Goal: Task Accomplishment & Management: Use online tool/utility

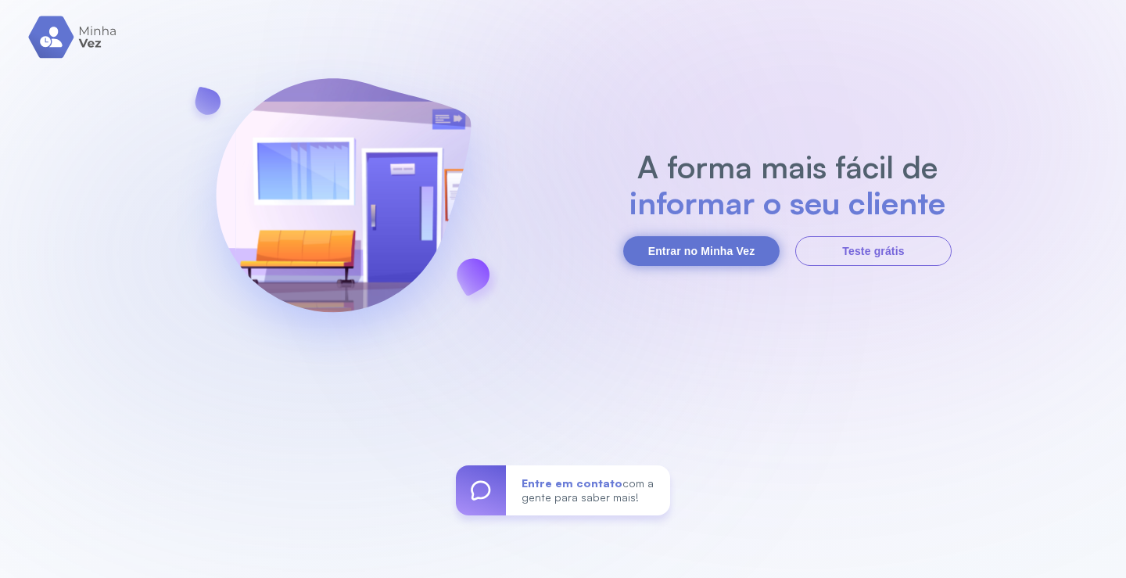
click button "Entrar no Minha Vez"
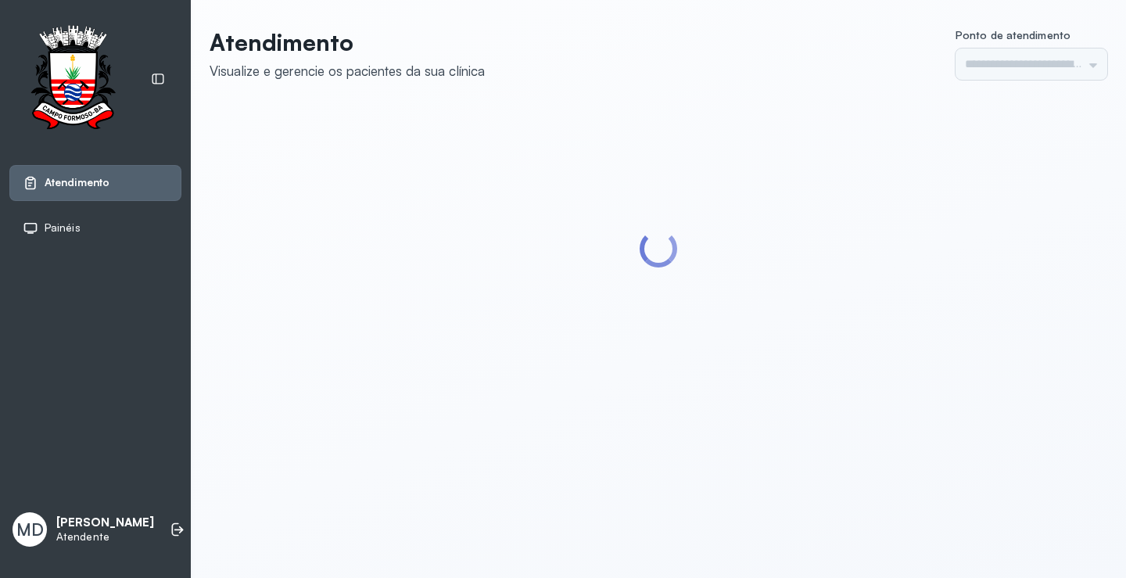
type input "*********"
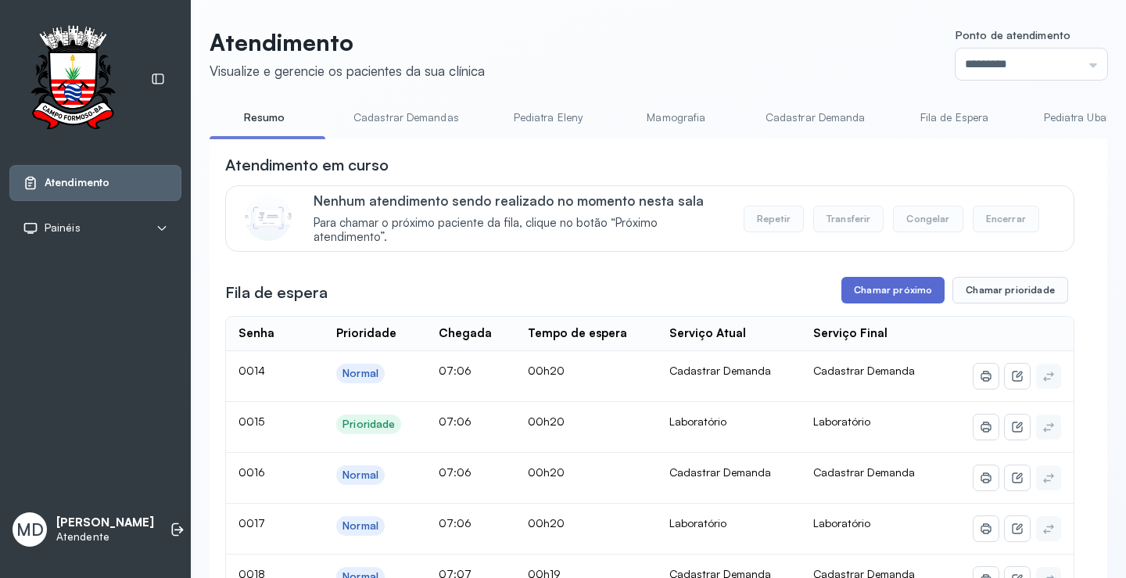
click at [887, 294] on button "Chamar próximo" at bounding box center [892, 290] width 103 height 27
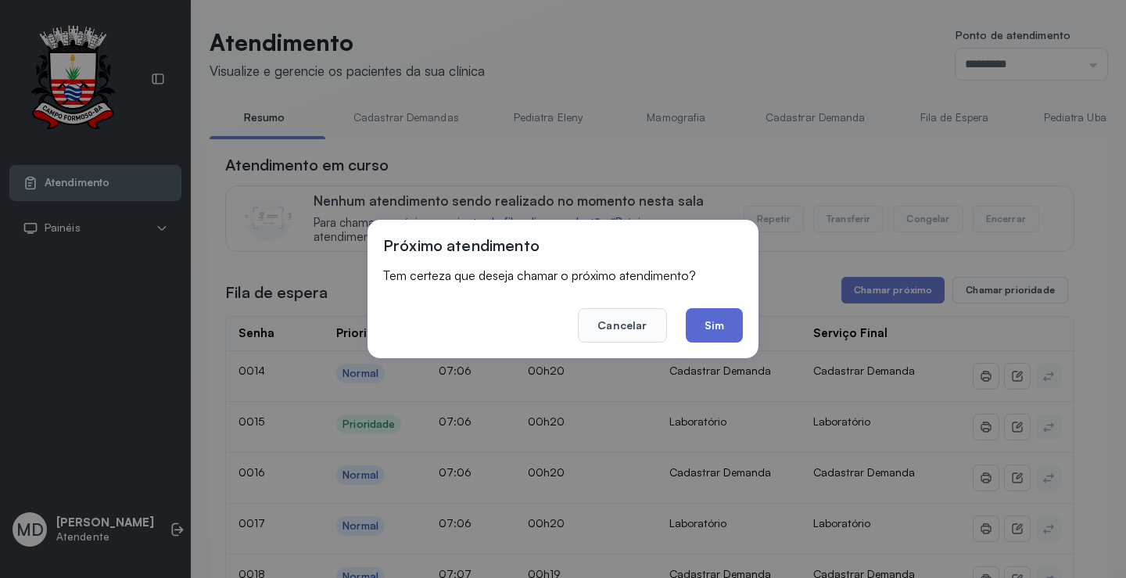
click at [719, 327] on button "Sim" at bounding box center [714, 325] width 57 height 34
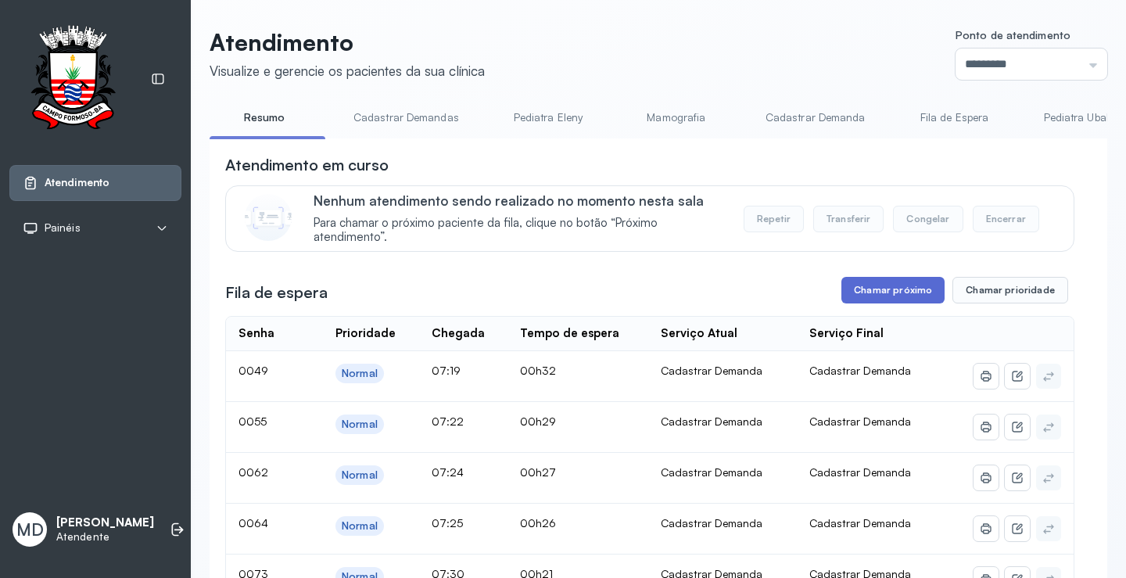
click at [901, 286] on button "Chamar próximo" at bounding box center [892, 290] width 103 height 27
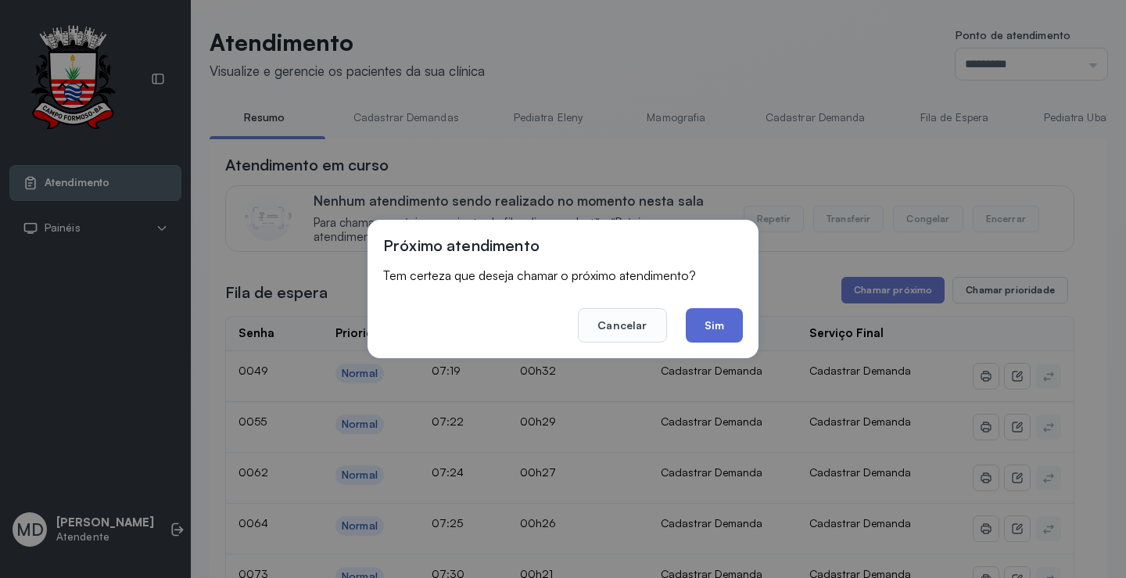
click at [705, 321] on button "Sim" at bounding box center [714, 325] width 57 height 34
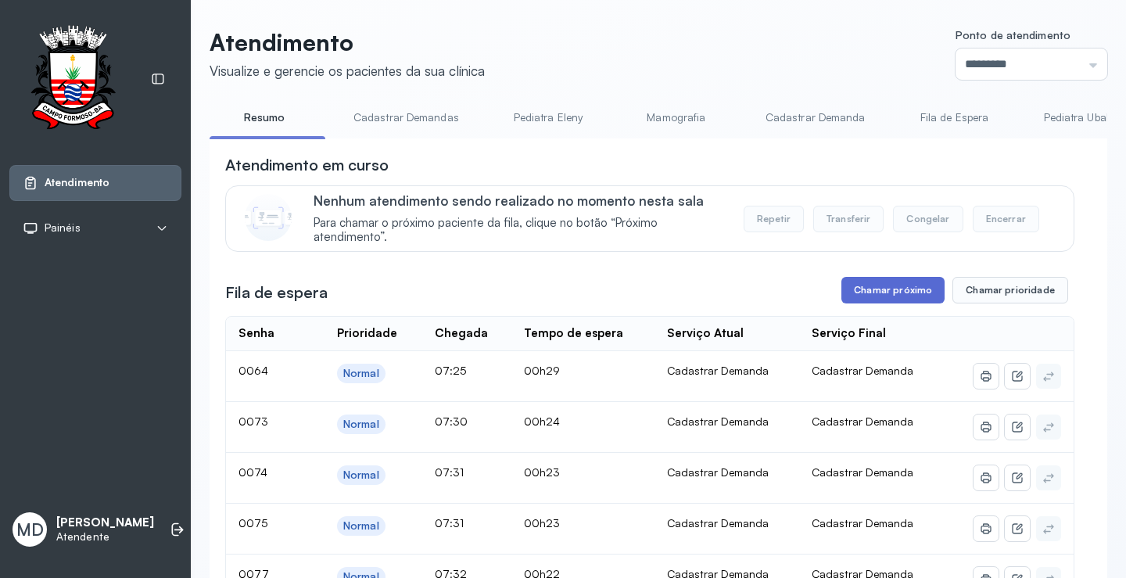
click at [908, 294] on button "Chamar próximo" at bounding box center [892, 290] width 103 height 27
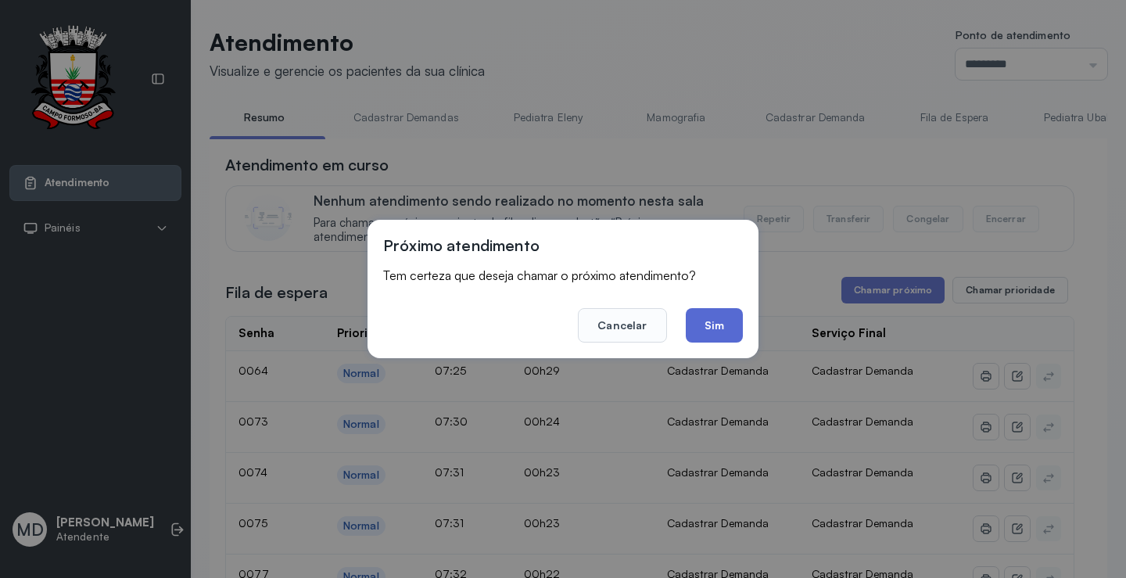
click at [712, 325] on button "Sim" at bounding box center [714, 325] width 57 height 34
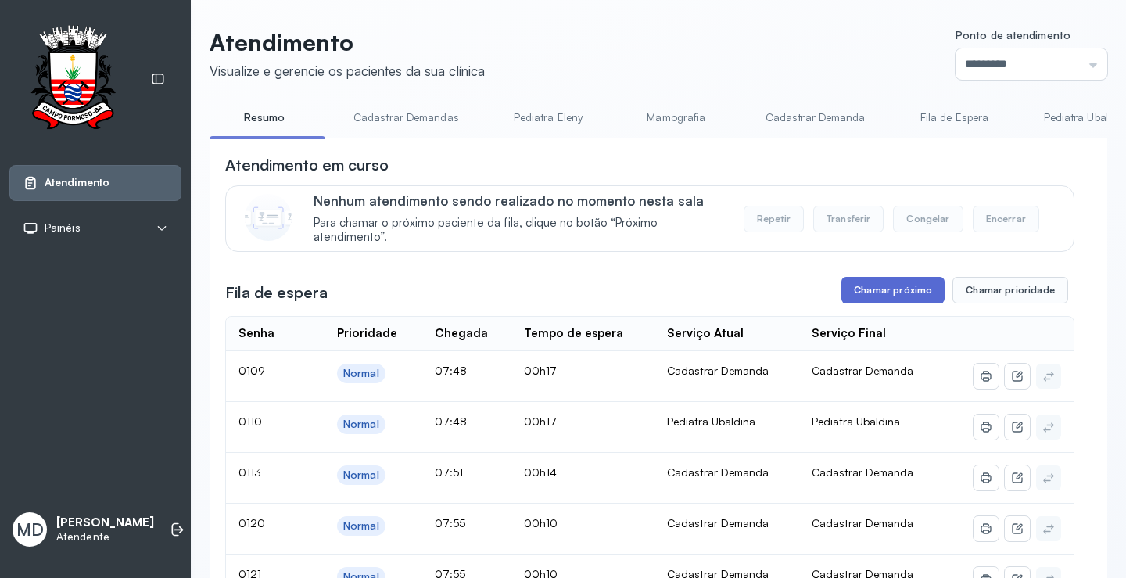
click at [879, 297] on button "Chamar próximo" at bounding box center [892, 290] width 103 height 27
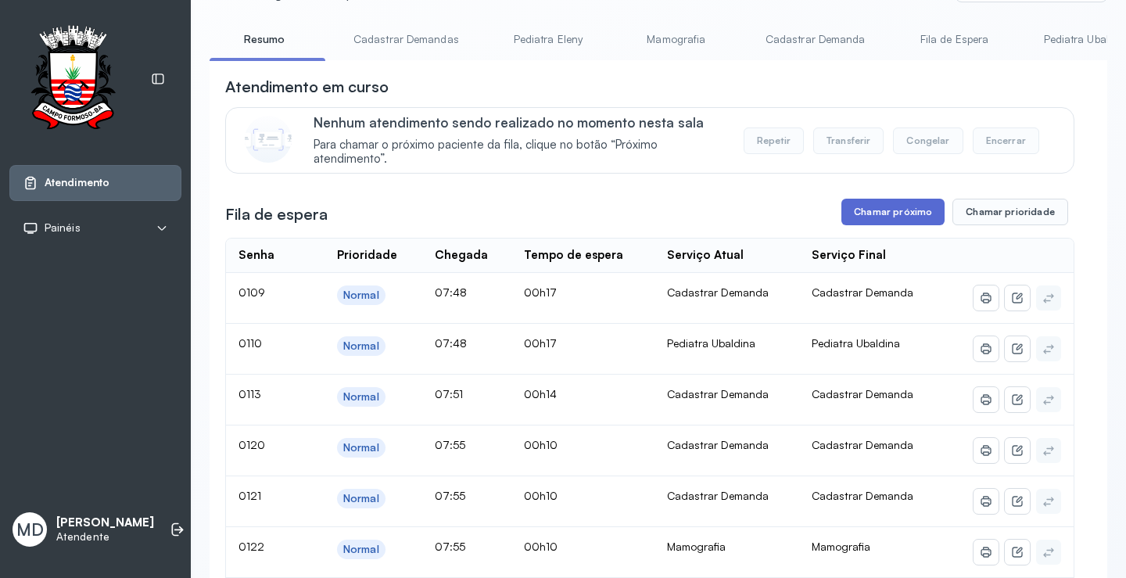
click at [908, 215] on button "Chamar próximo" at bounding box center [892, 212] width 103 height 27
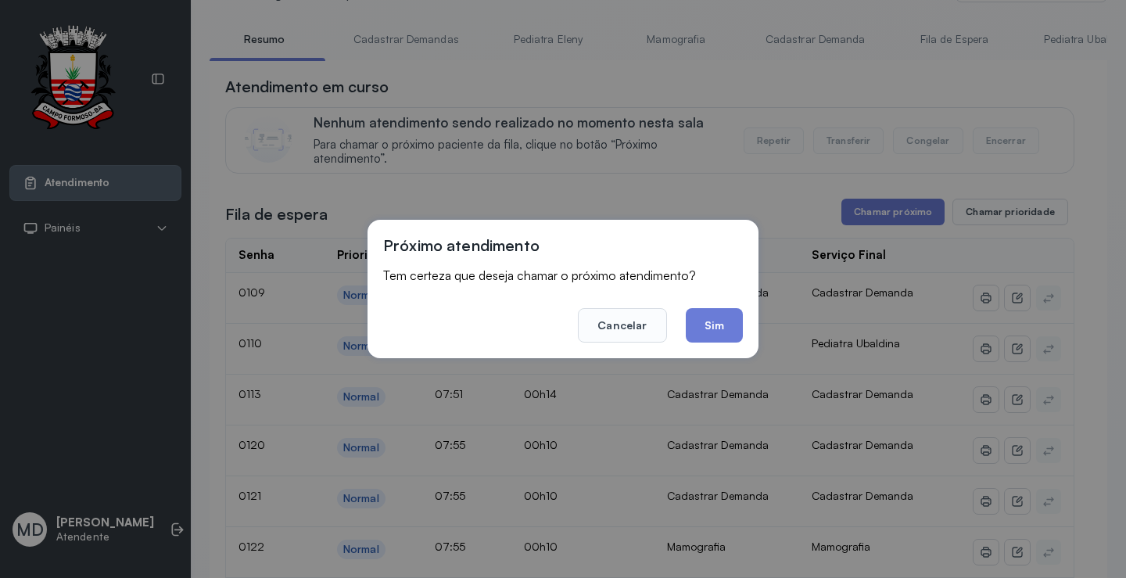
click at [690, 343] on div "Próximo atendimento Tem certeza que deseja chamar o próximo atendimento? Cancel…" at bounding box center [562, 289] width 391 height 138
click at [710, 331] on button "Sim" at bounding box center [714, 325] width 57 height 34
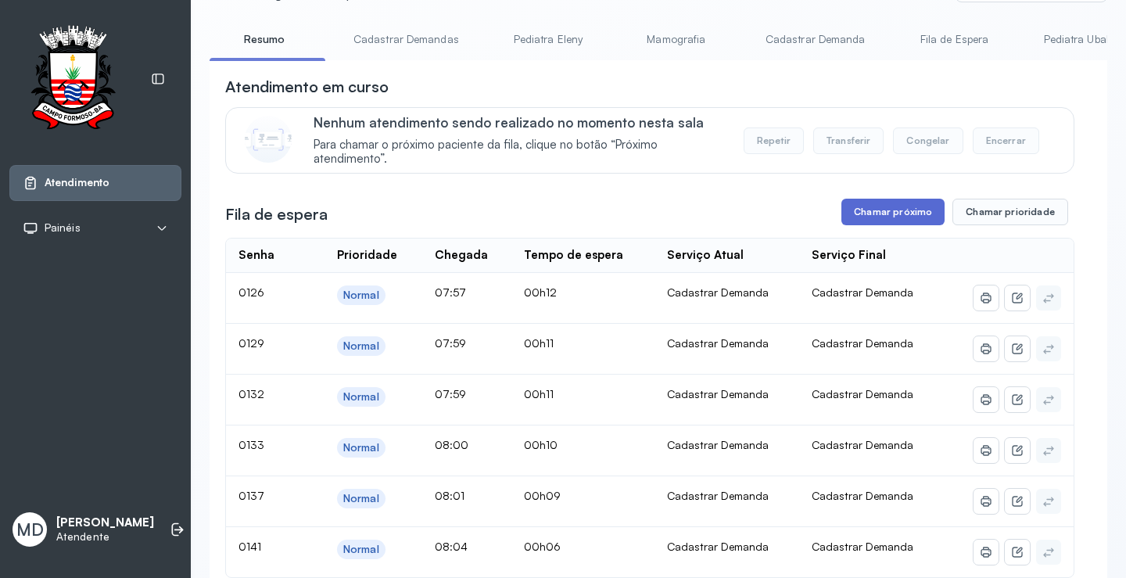
click at [891, 215] on button "Chamar próximo" at bounding box center [892, 212] width 103 height 27
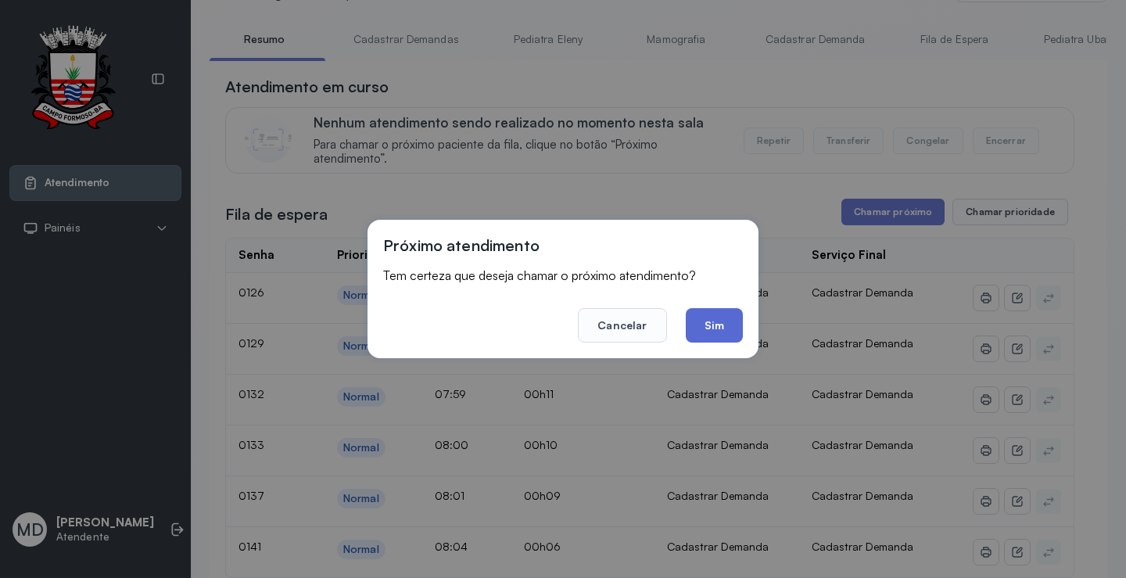
click at [716, 320] on button "Sim" at bounding box center [714, 325] width 57 height 34
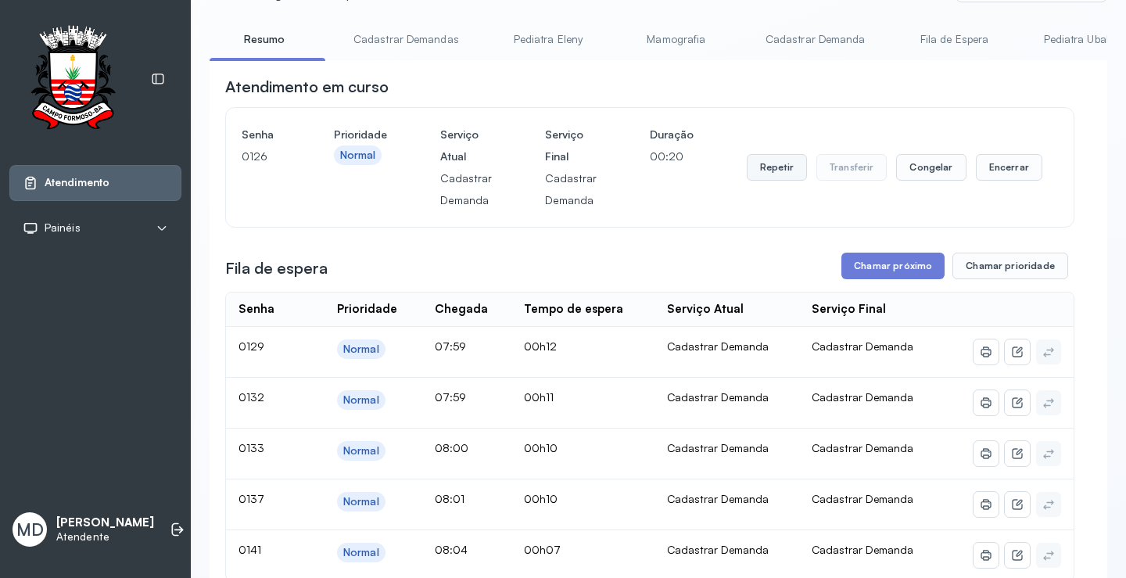
click at [763, 174] on button "Repetir" at bounding box center [777, 167] width 60 height 27
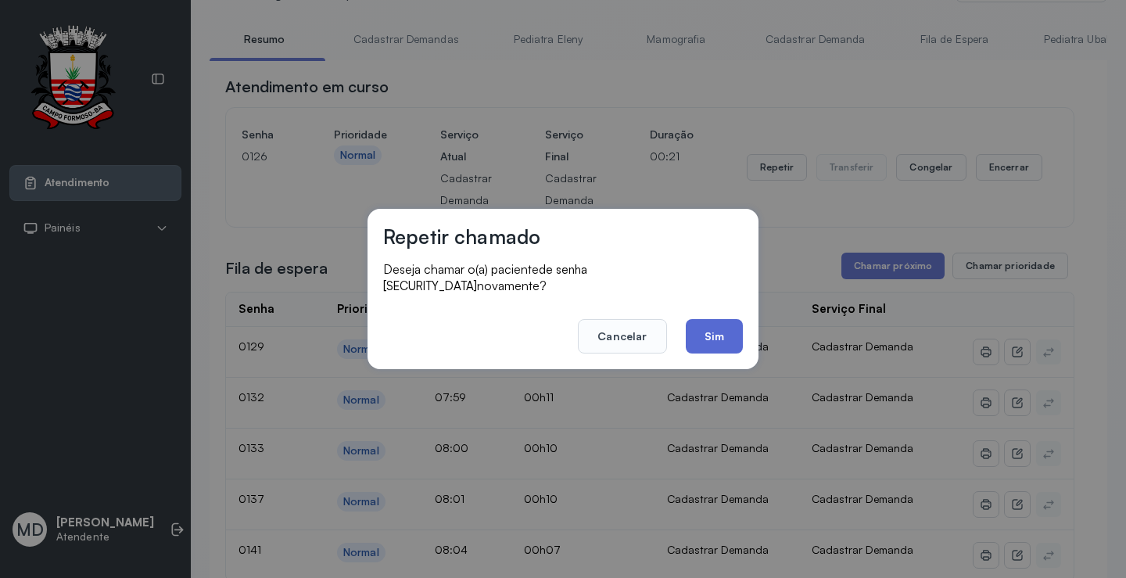
click at [700, 324] on button "Sim" at bounding box center [714, 336] width 57 height 34
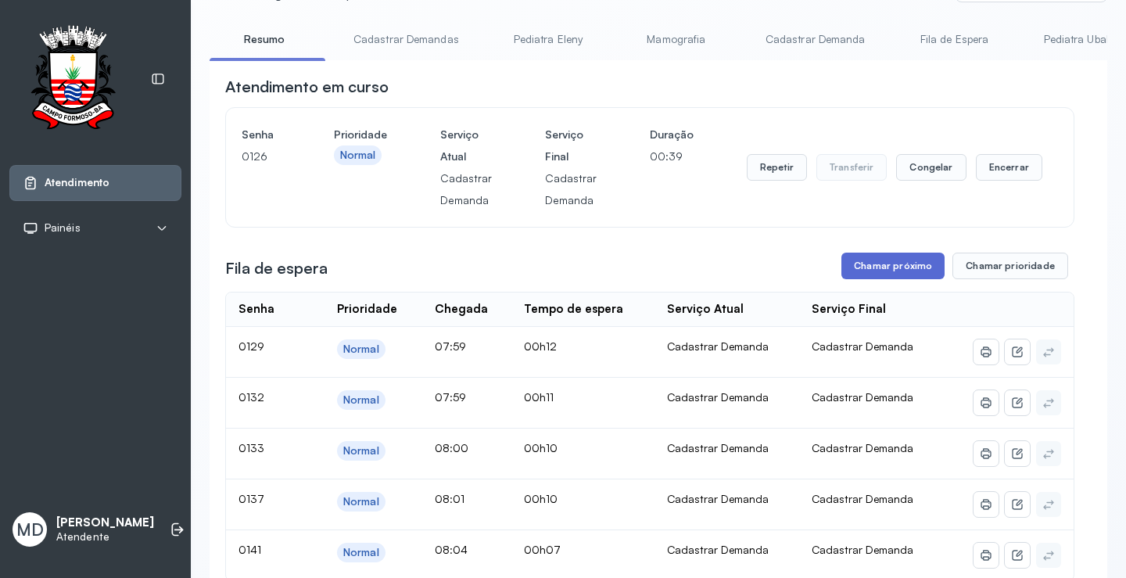
click at [887, 266] on button "Chamar próximo" at bounding box center [892, 265] width 103 height 27
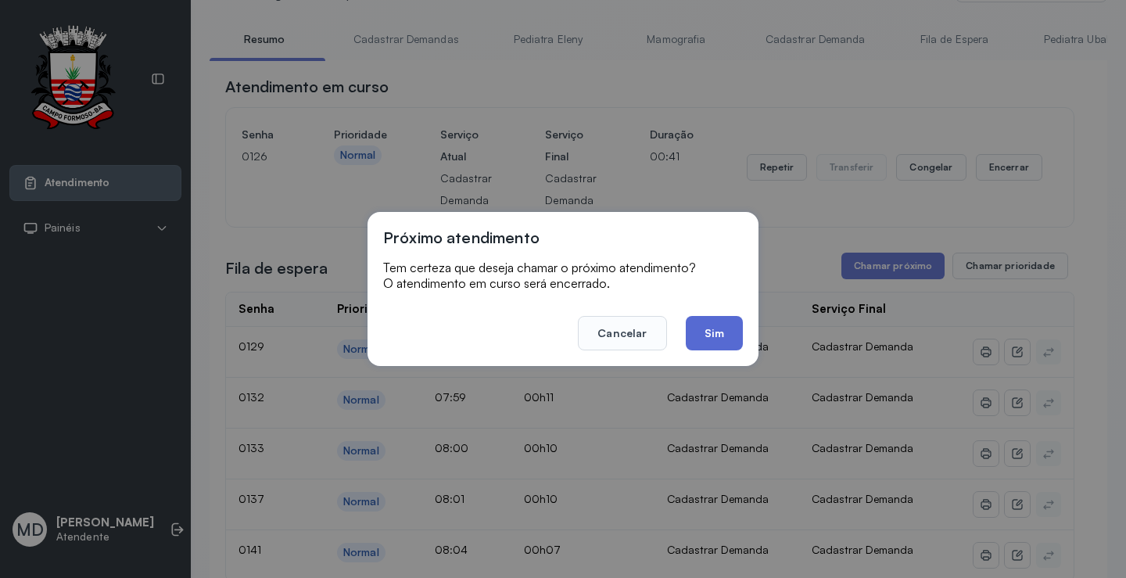
click at [715, 330] on button "Sim" at bounding box center [714, 333] width 57 height 34
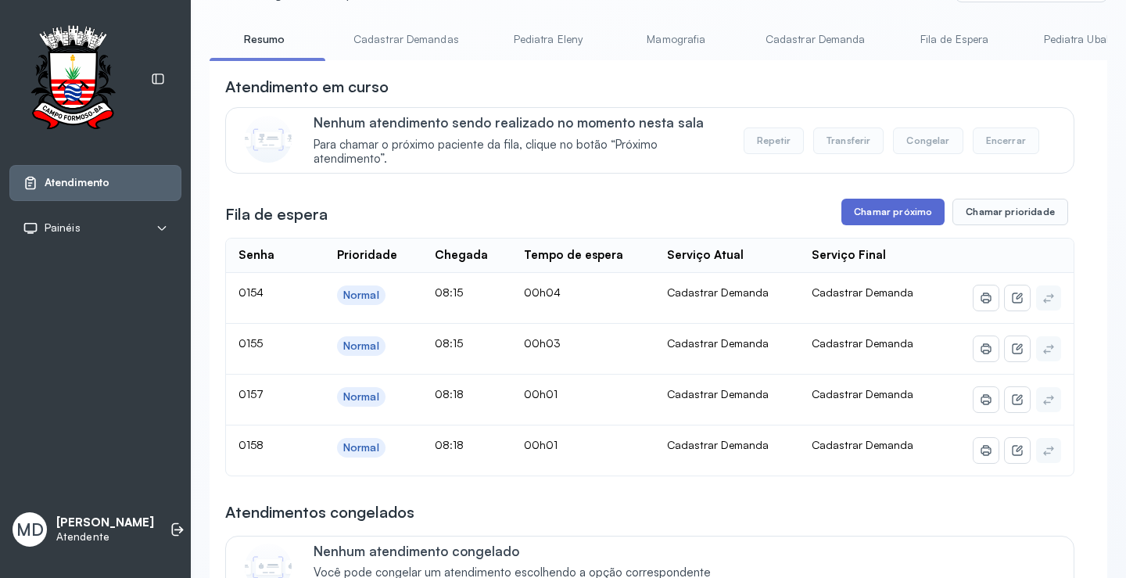
click at [897, 213] on button "Chamar próximo" at bounding box center [892, 212] width 103 height 27
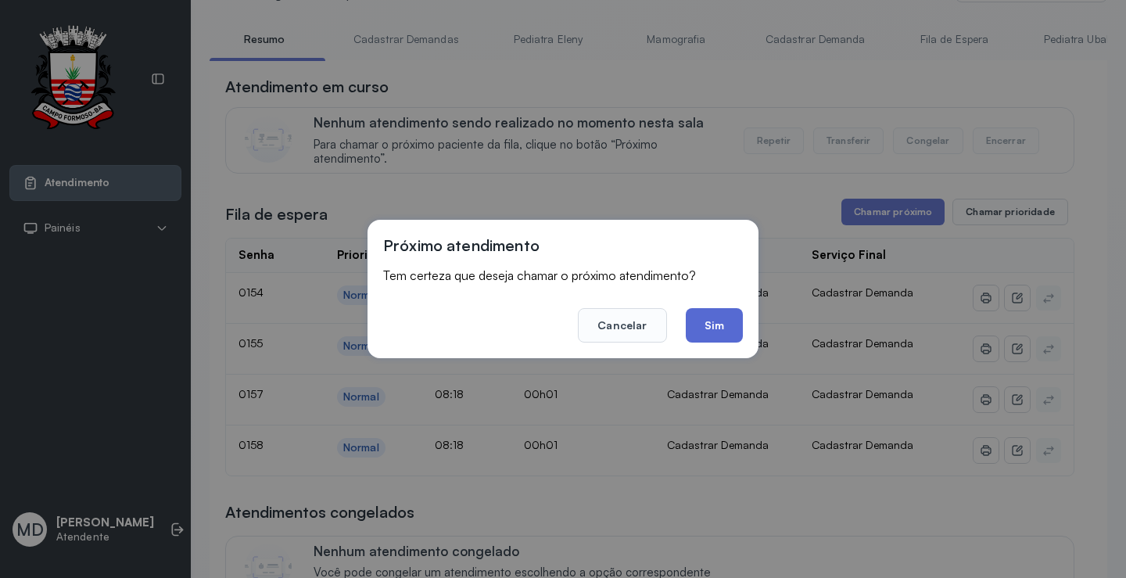
click at [707, 317] on button "Sim" at bounding box center [714, 325] width 57 height 34
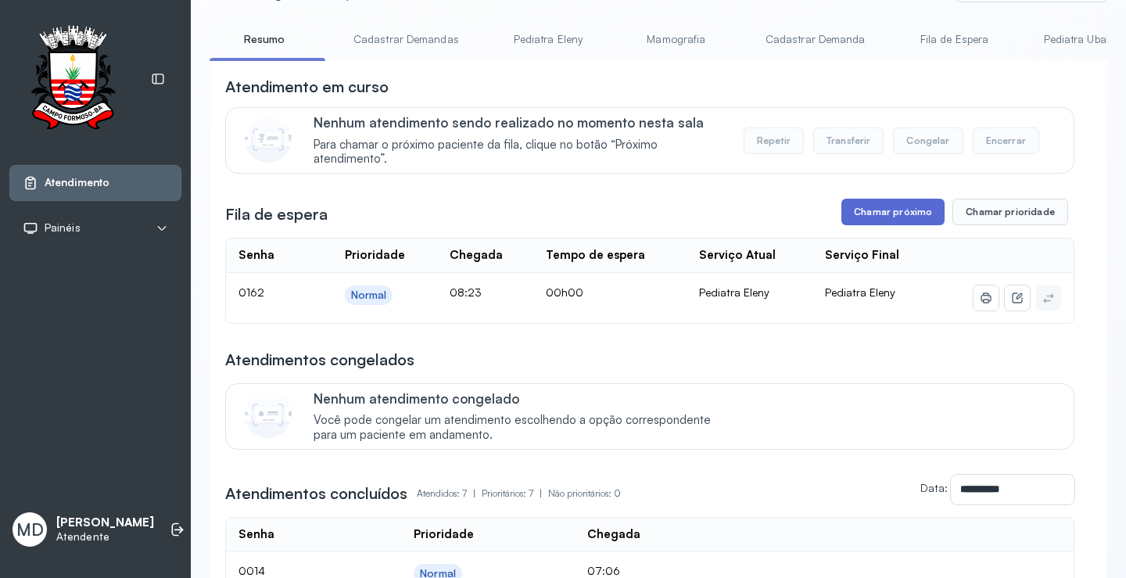
click at [881, 215] on button "Chamar próximo" at bounding box center [892, 212] width 103 height 27
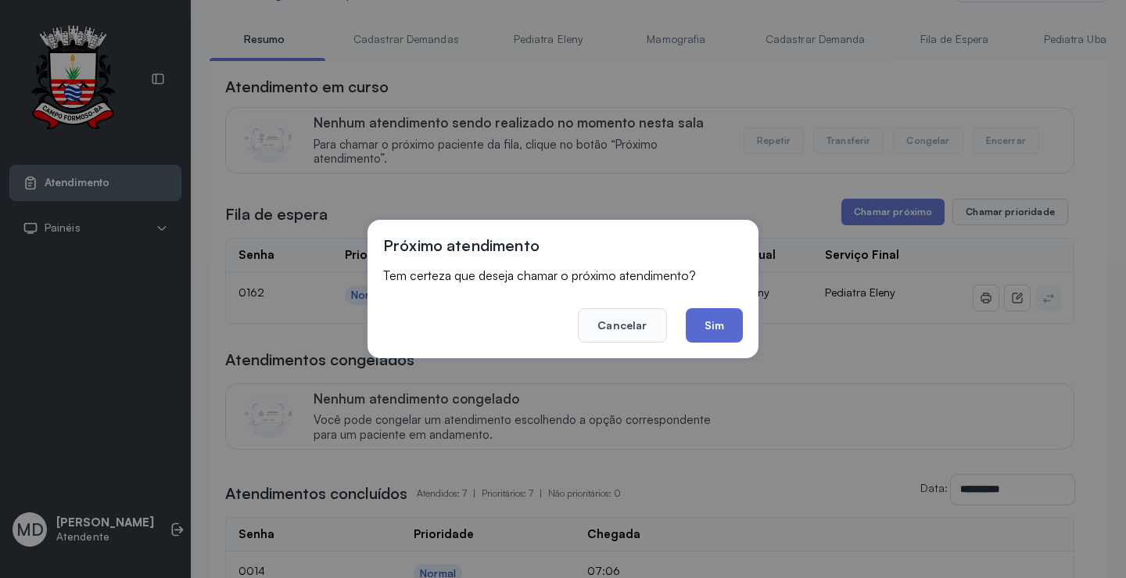
click at [714, 324] on button "Sim" at bounding box center [714, 325] width 57 height 34
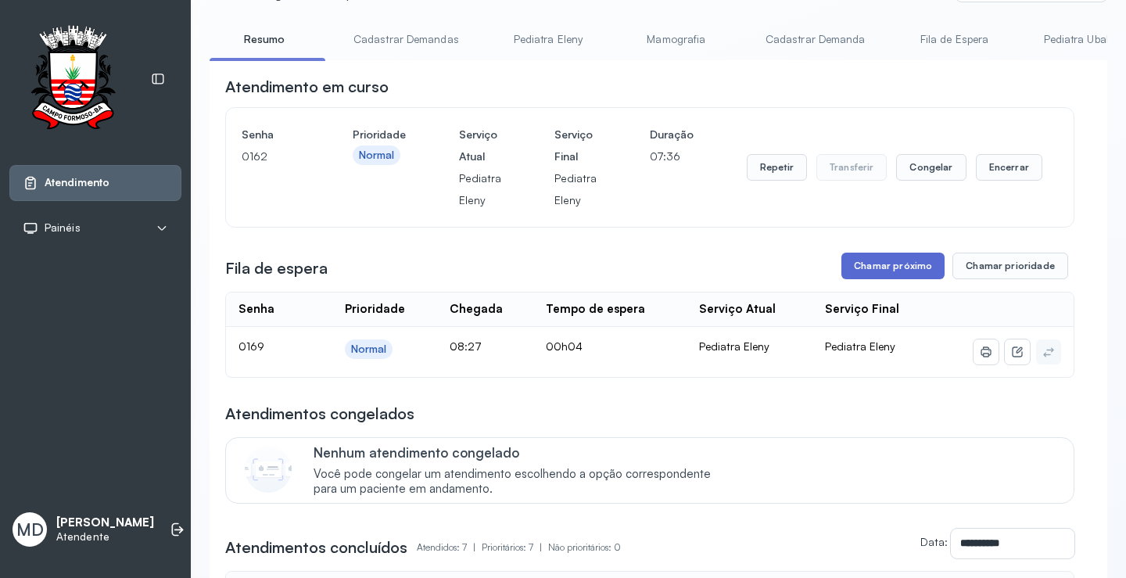
click at [878, 259] on button "Chamar próximo" at bounding box center [892, 265] width 103 height 27
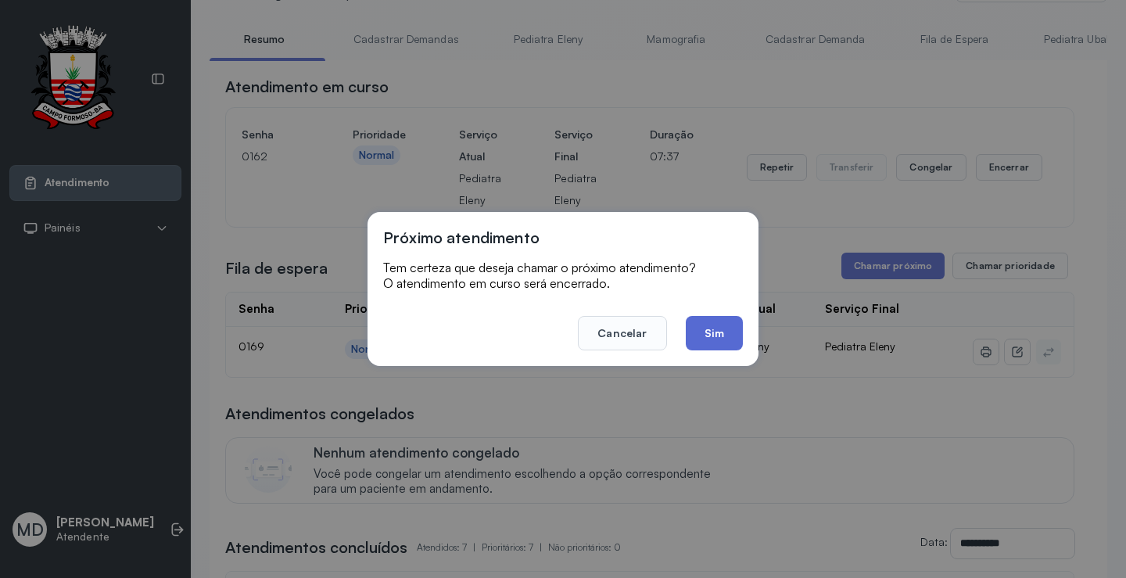
click at [734, 330] on button "Sim" at bounding box center [714, 333] width 57 height 34
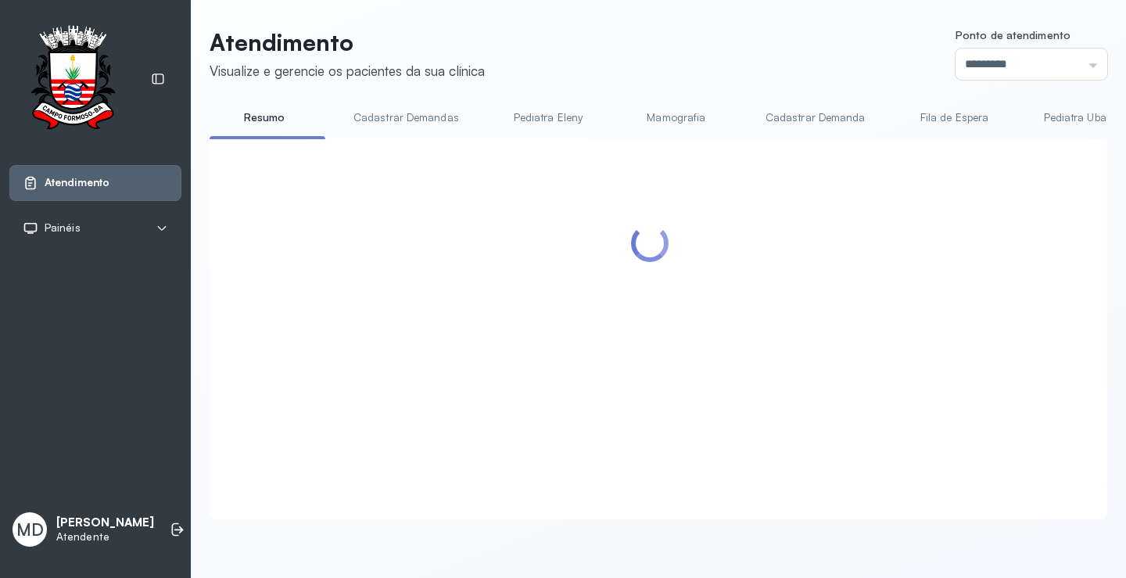
scroll to position [156, 0]
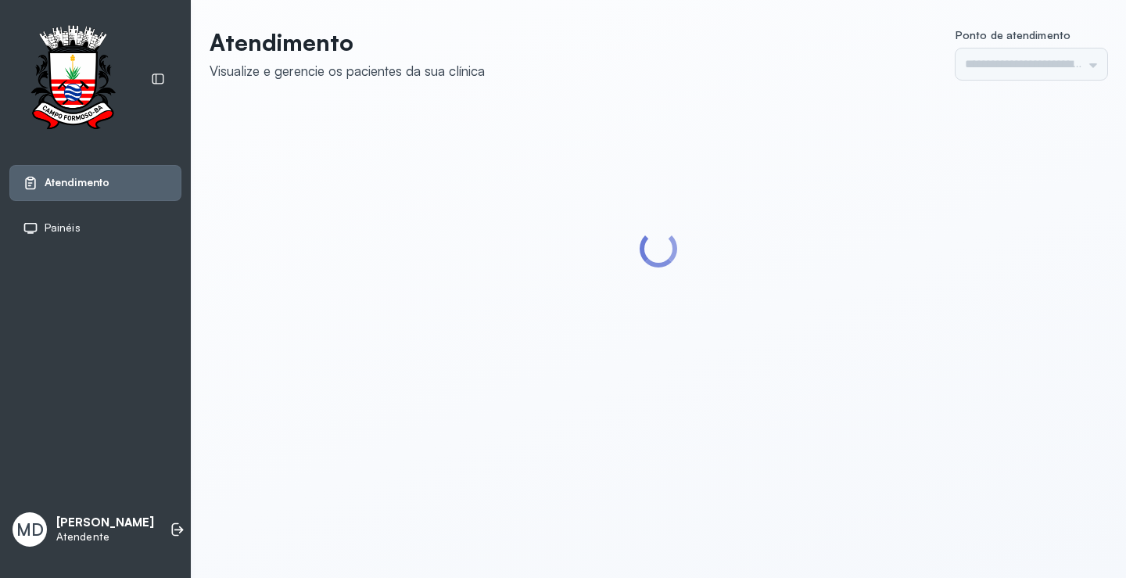
type input "*********"
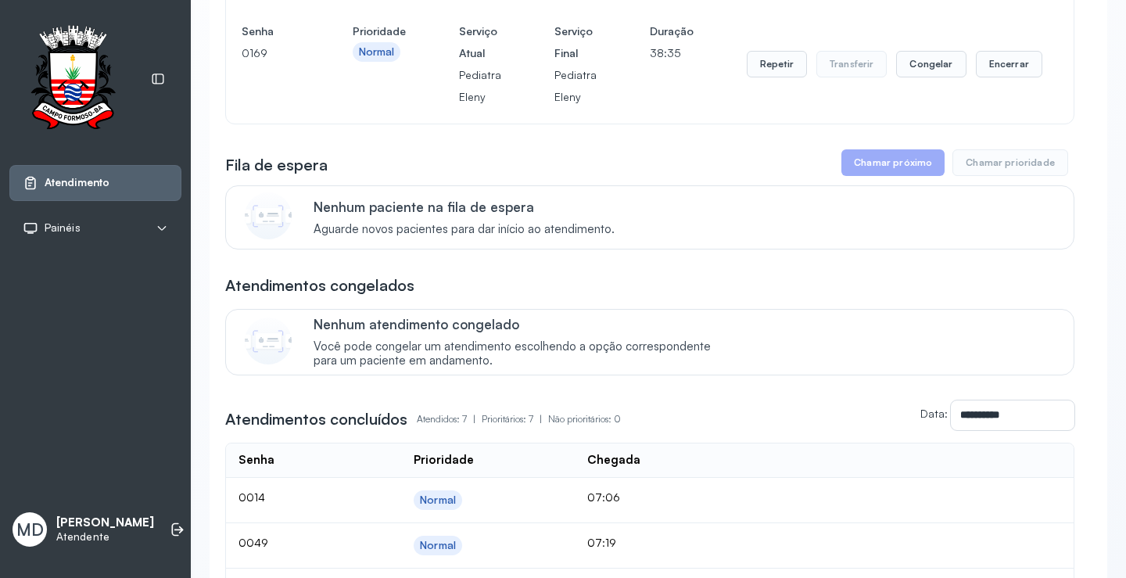
scroll to position [391, 0]
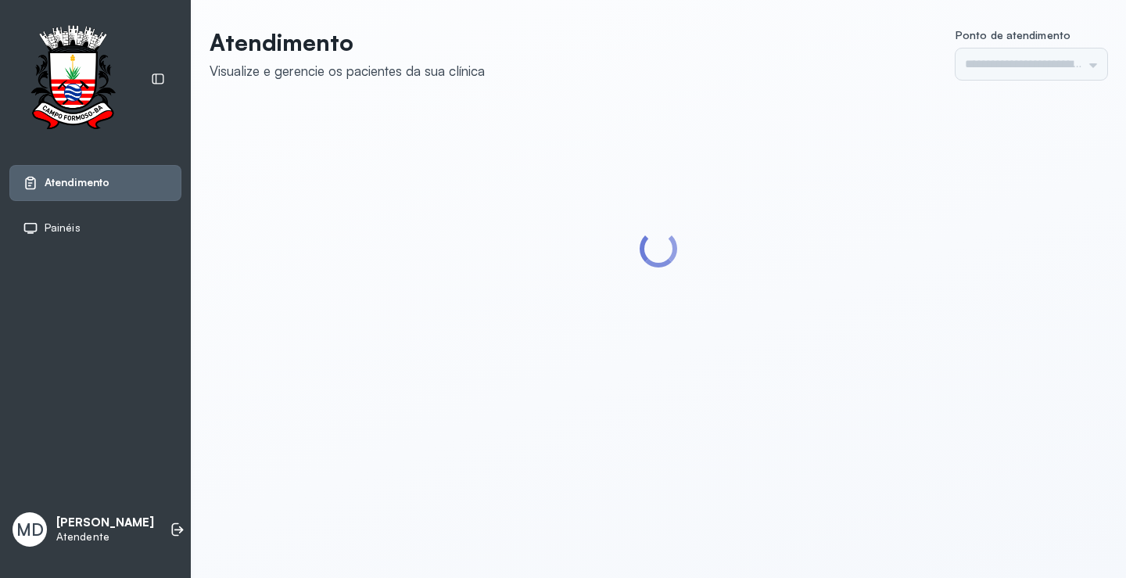
type input "*********"
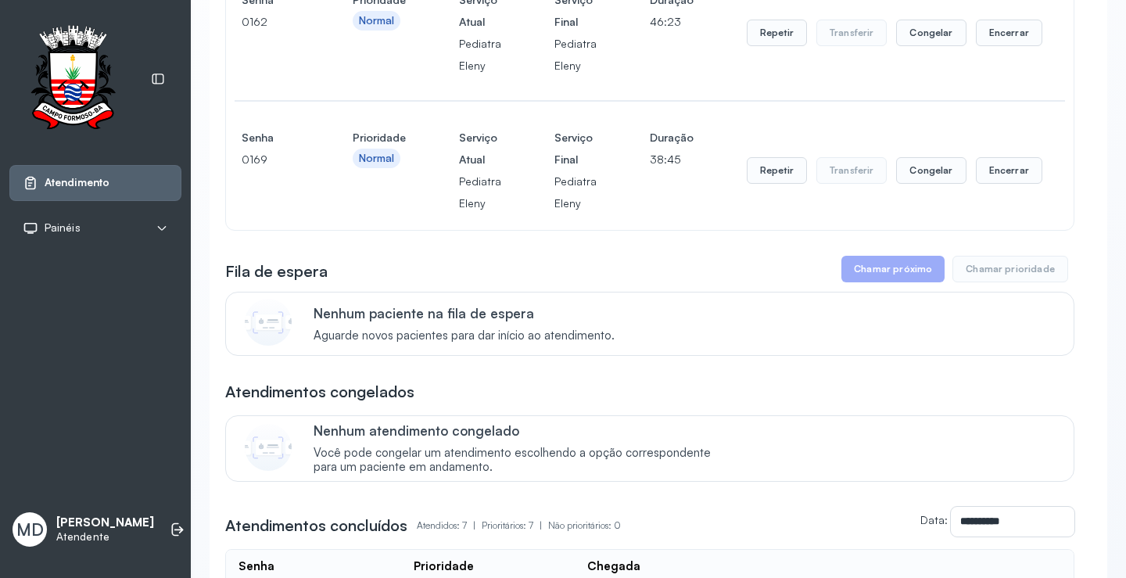
scroll to position [235, 0]
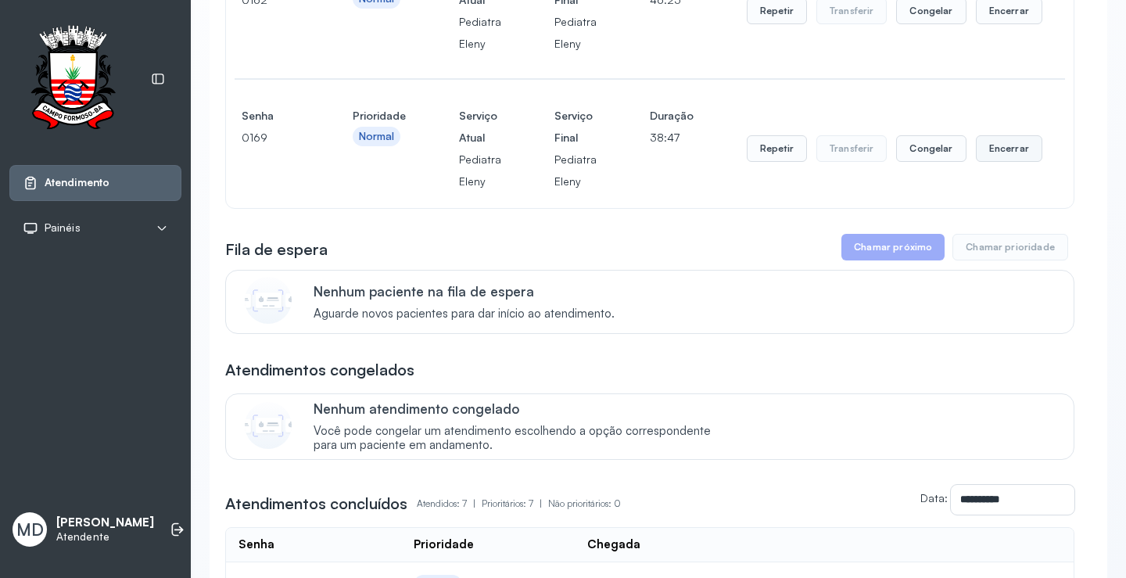
click at [1002, 146] on button "Encerrar" at bounding box center [1009, 148] width 66 height 27
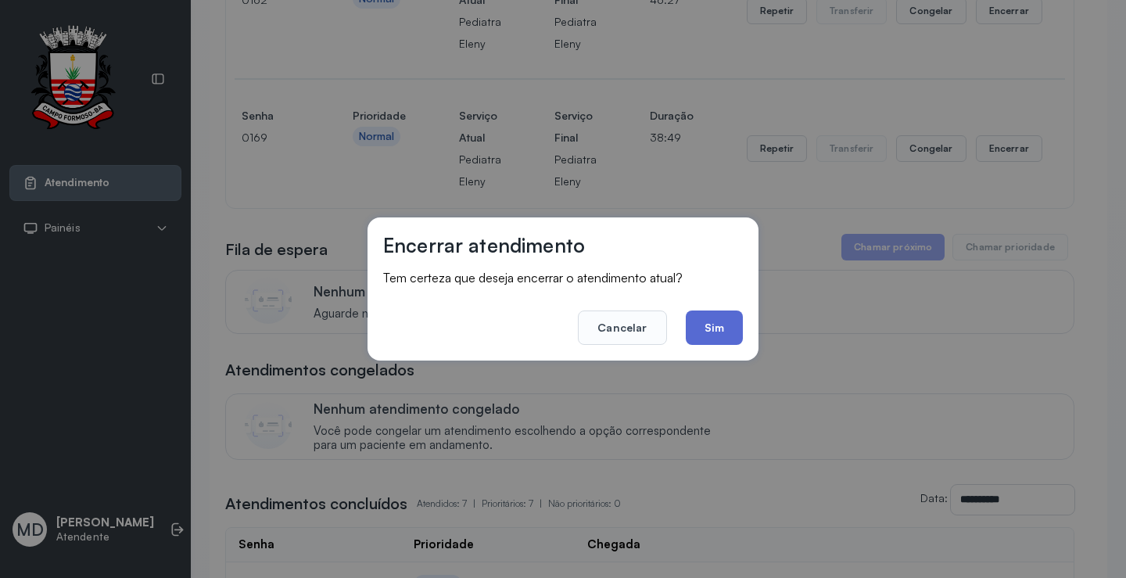
click at [699, 323] on button "Sim" at bounding box center [714, 327] width 57 height 34
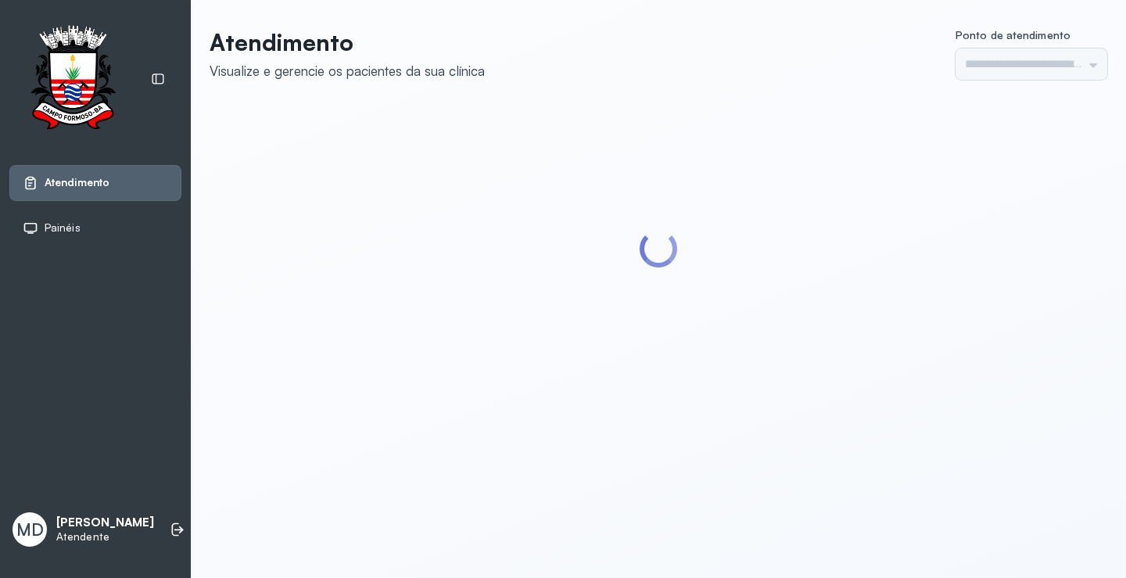
type input "*********"
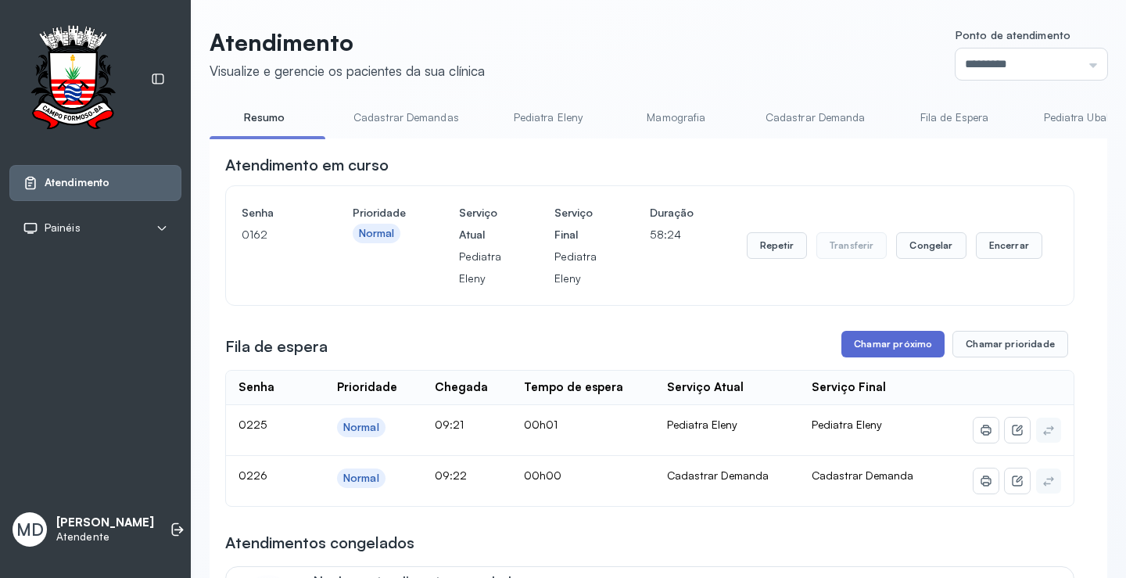
click at [872, 347] on button "Chamar próximo" at bounding box center [892, 344] width 103 height 27
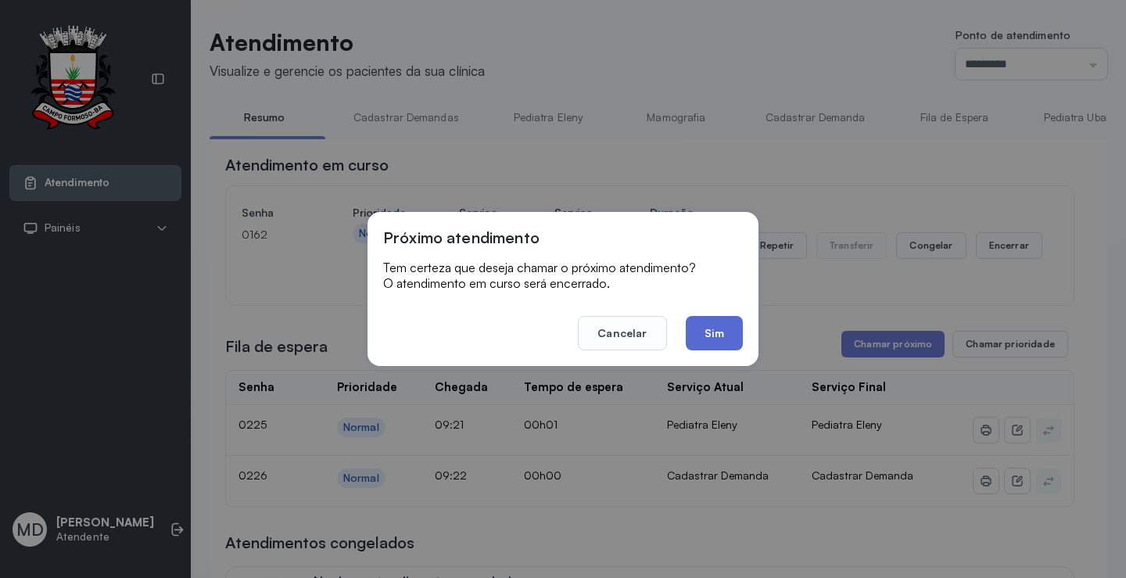
click at [708, 334] on button "Sim" at bounding box center [714, 333] width 57 height 34
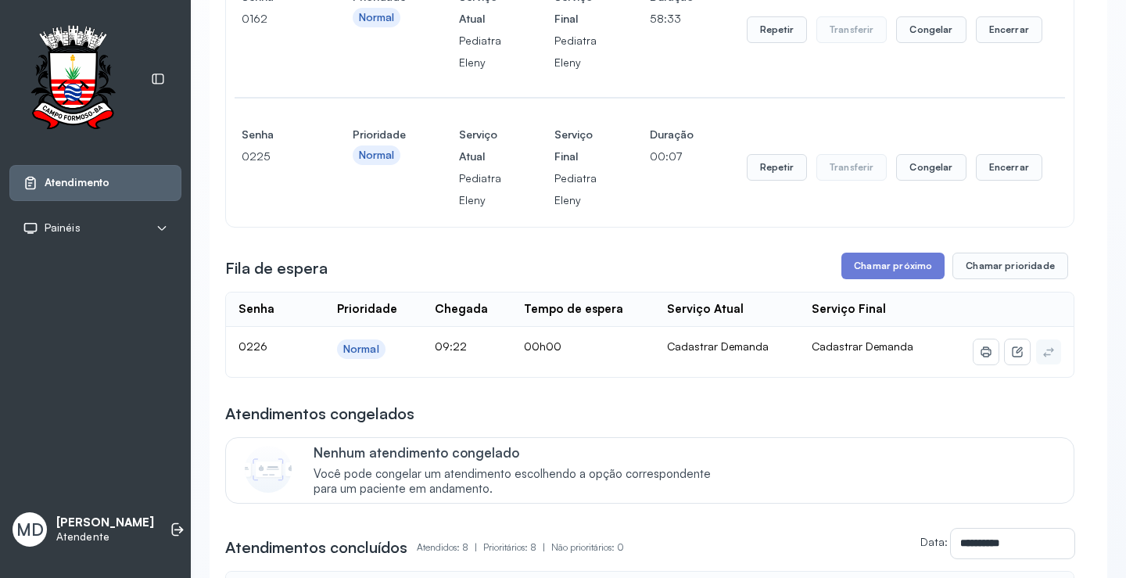
scroll to position [235, 0]
